Goal: Use online tool/utility: Utilize a website feature to perform a specific function

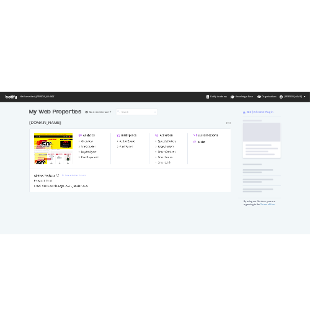
scroll to position [457, 996]
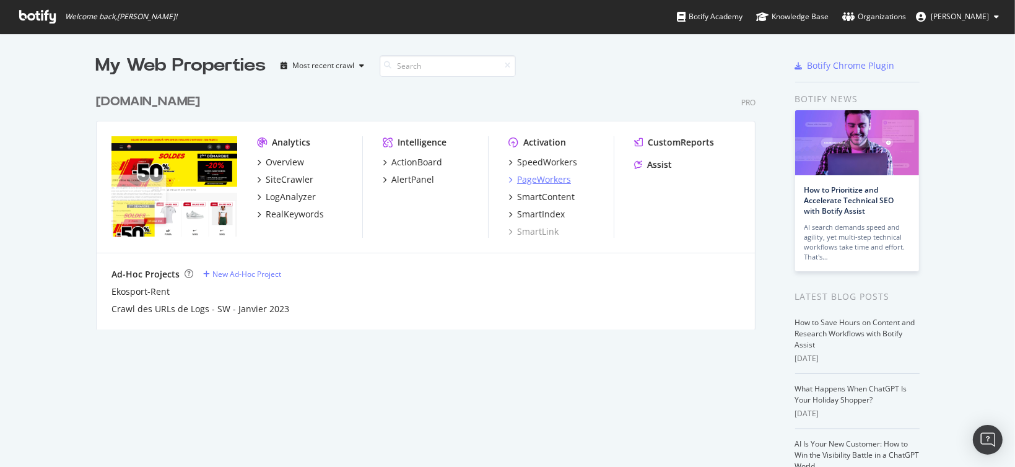
click at [538, 178] on div "PageWorkers" at bounding box center [544, 179] width 54 height 12
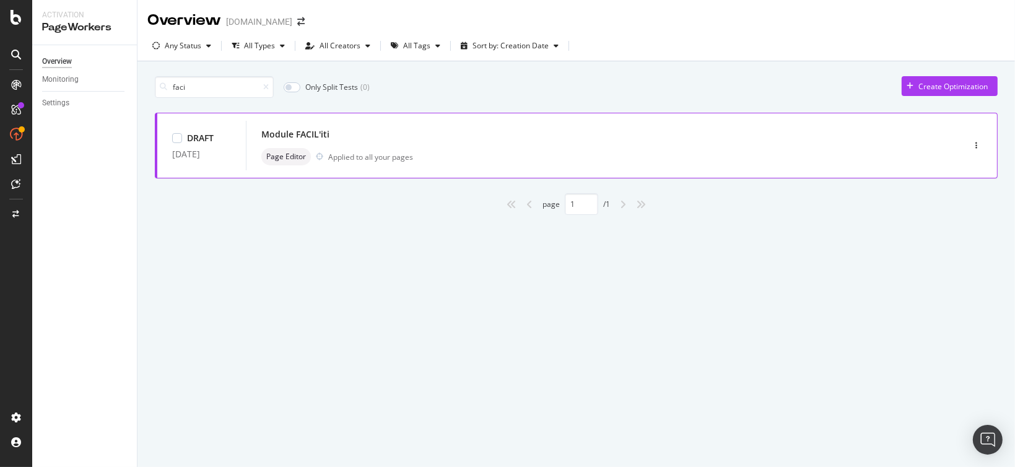
click at [318, 134] on div "Module FACIL'iti" at bounding box center [295, 134] width 68 height 12
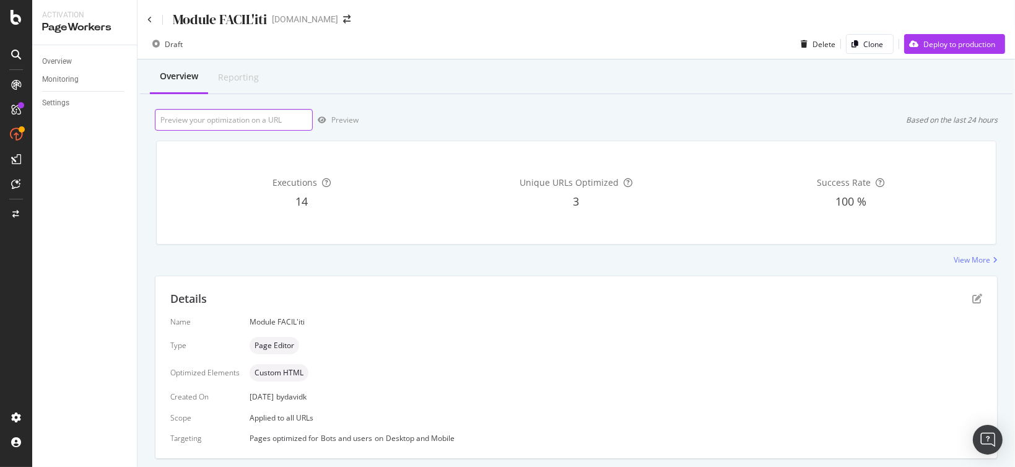
click at [277, 116] on input "url" at bounding box center [234, 120] width 158 height 22
paste input "[URL][DOMAIN_NAME]"
type input "[URL][DOMAIN_NAME]"
click at [343, 118] on div "Preview" at bounding box center [344, 120] width 27 height 11
click at [346, 122] on div "Preview" at bounding box center [344, 120] width 27 height 11
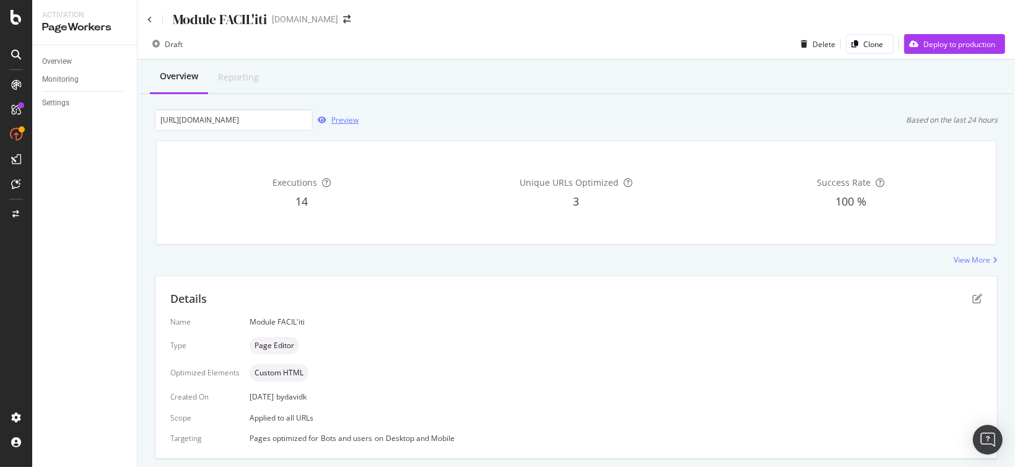
click at [341, 121] on div "Preview" at bounding box center [344, 120] width 27 height 11
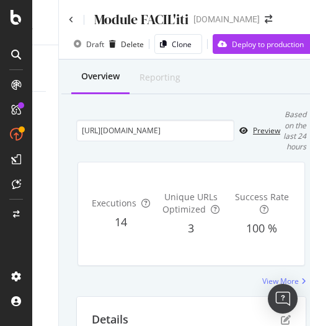
scroll to position [0, 102]
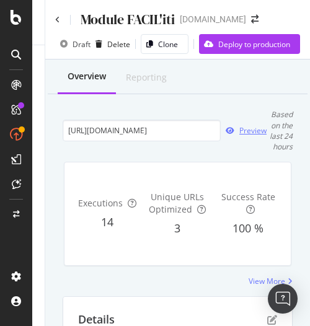
click at [239, 131] on div "Preview" at bounding box center [252, 130] width 27 height 11
